Goal: Find specific page/section: Find specific page/section

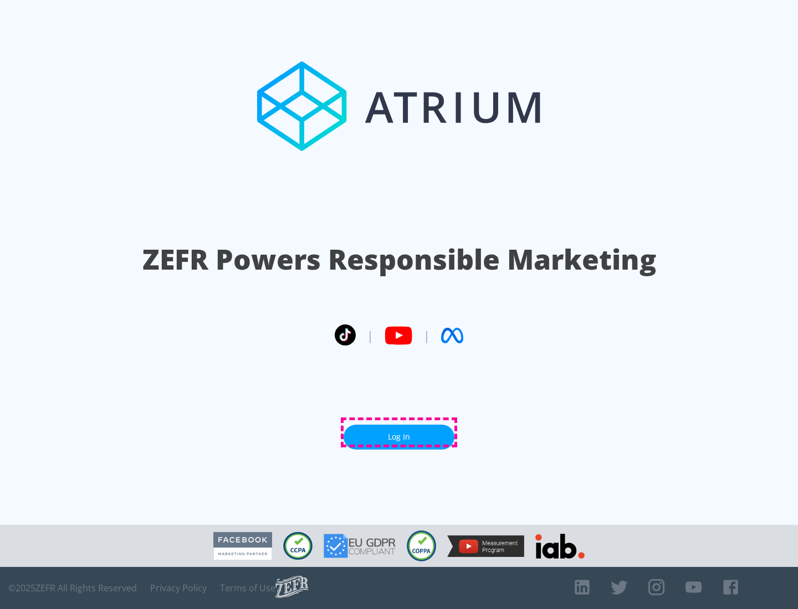
click at [399, 433] on link "Log In" at bounding box center [398, 437] width 111 height 25
